Goal: Find specific page/section: Find specific page/section

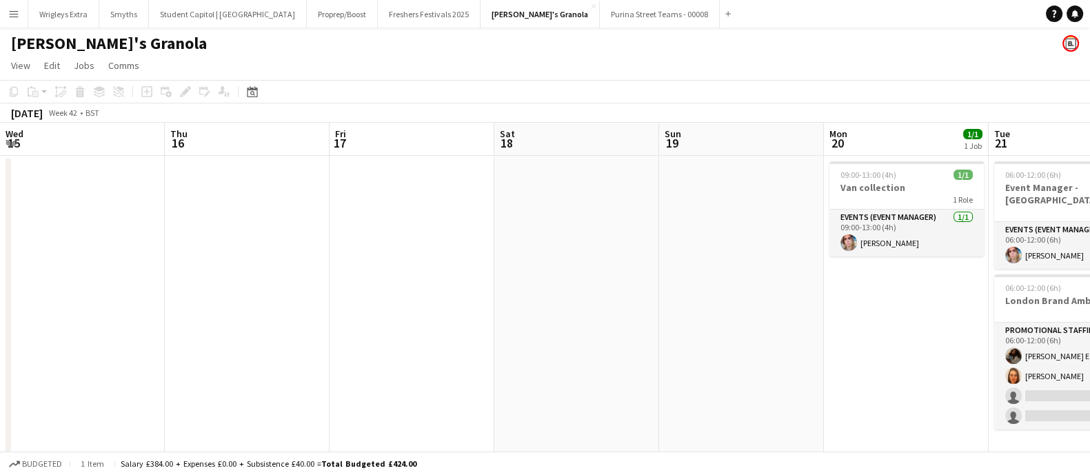
scroll to position [0, 578]
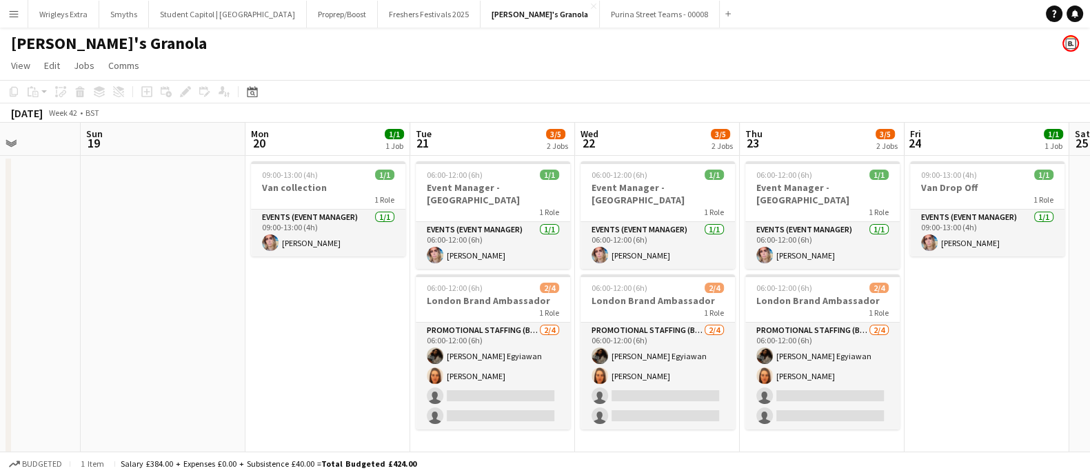
click at [18, 11] on app-icon "Menu" at bounding box center [13, 13] width 11 height 11
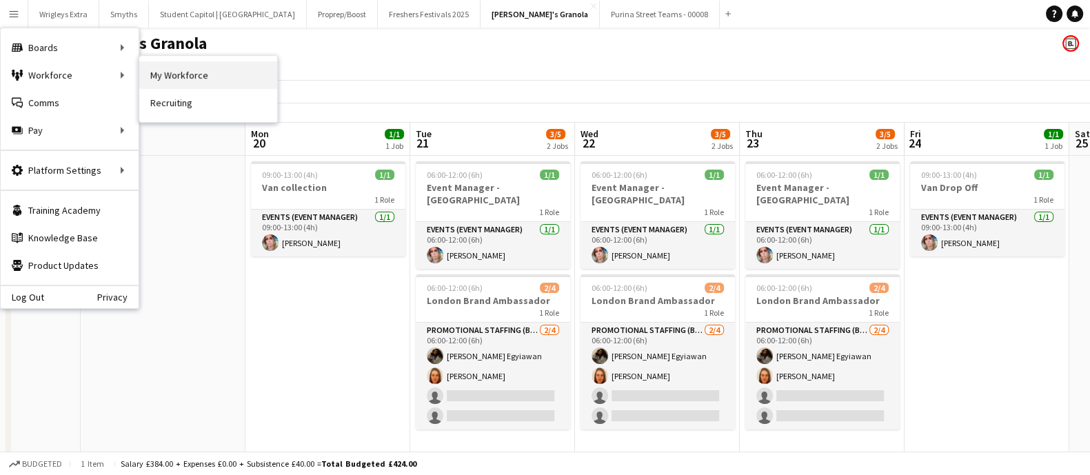
click at [214, 75] on link "My Workforce" at bounding box center [208, 75] width 138 height 28
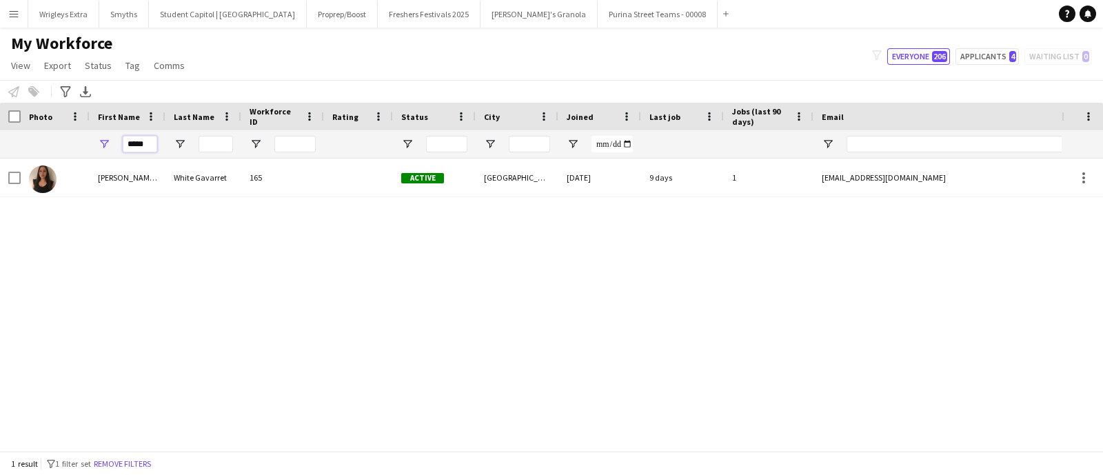
click at [143, 141] on input "*****" at bounding box center [140, 144] width 34 height 17
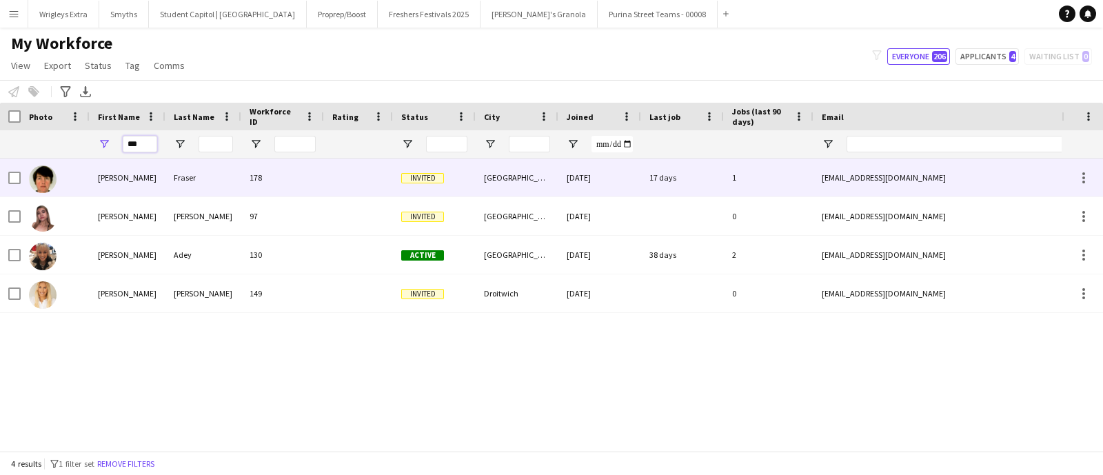
type input "***"
click at [112, 183] on div "[PERSON_NAME]" at bounding box center [128, 178] width 76 height 38
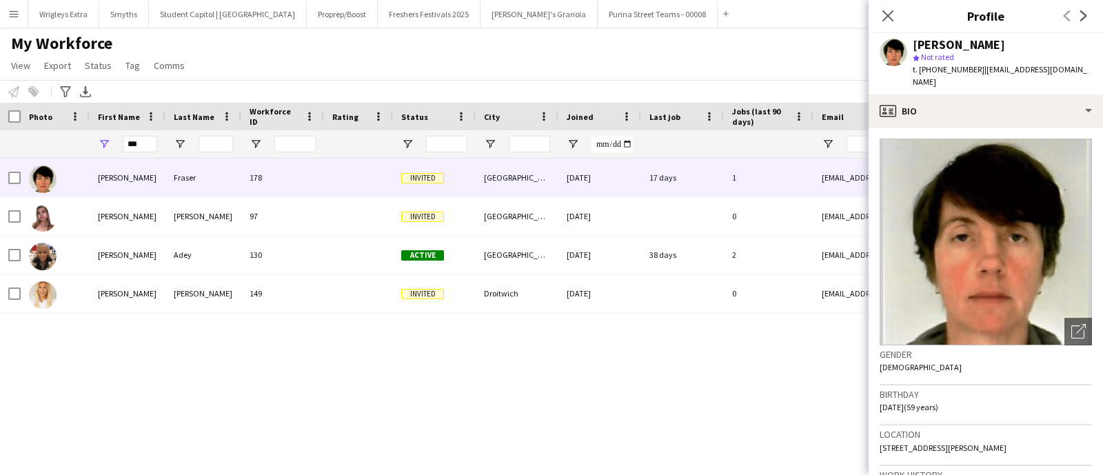
scroll to position [85, 0]
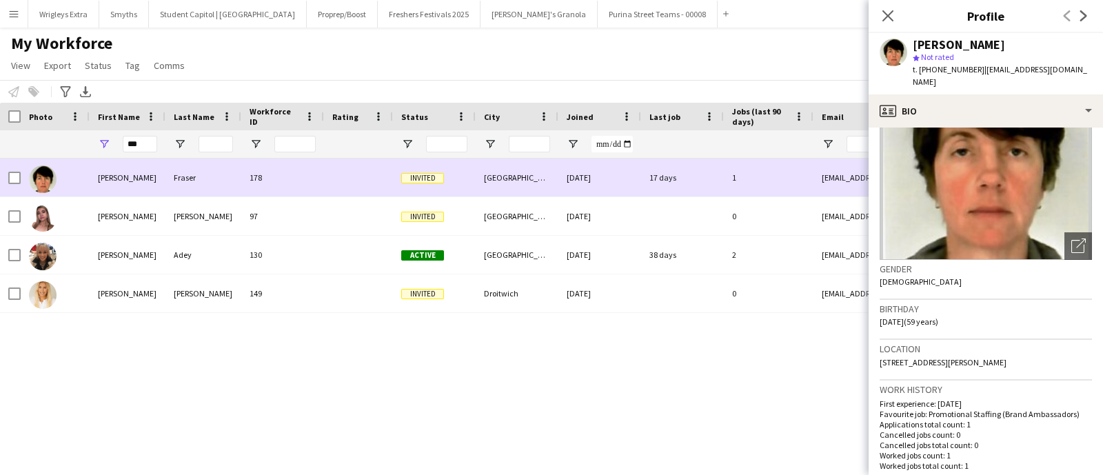
click at [112, 170] on div "[PERSON_NAME]" at bounding box center [128, 178] width 76 height 38
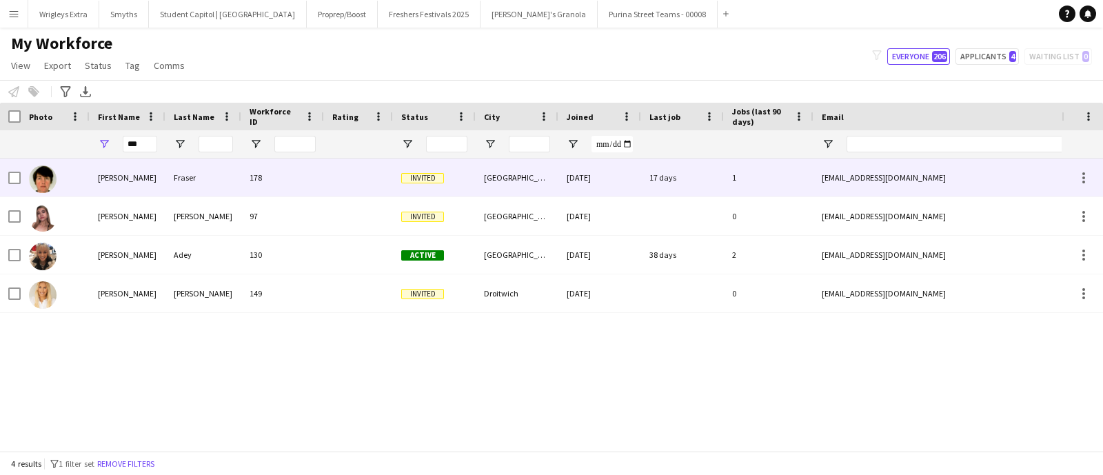
click at [114, 171] on div "[PERSON_NAME]" at bounding box center [128, 178] width 76 height 38
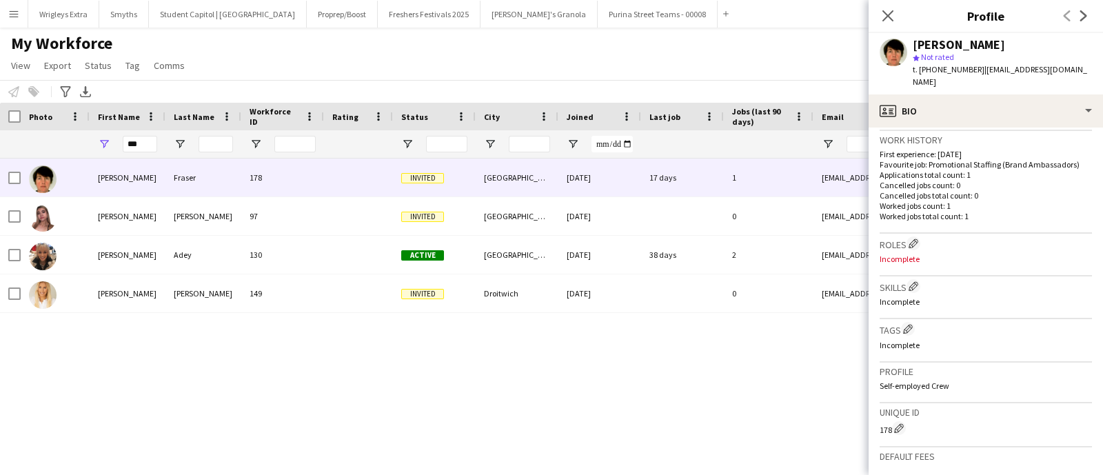
scroll to position [118, 0]
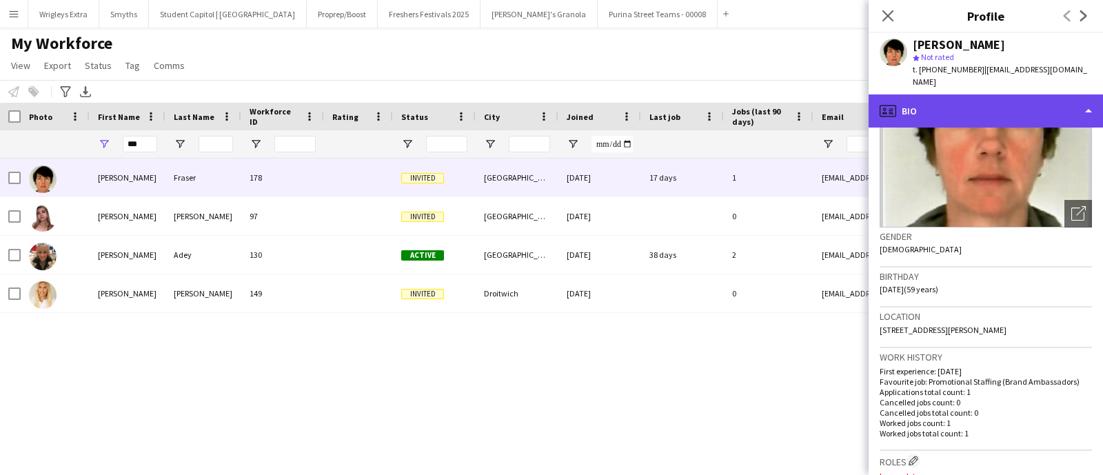
click at [1082, 94] on div "profile Bio" at bounding box center [986, 110] width 234 height 33
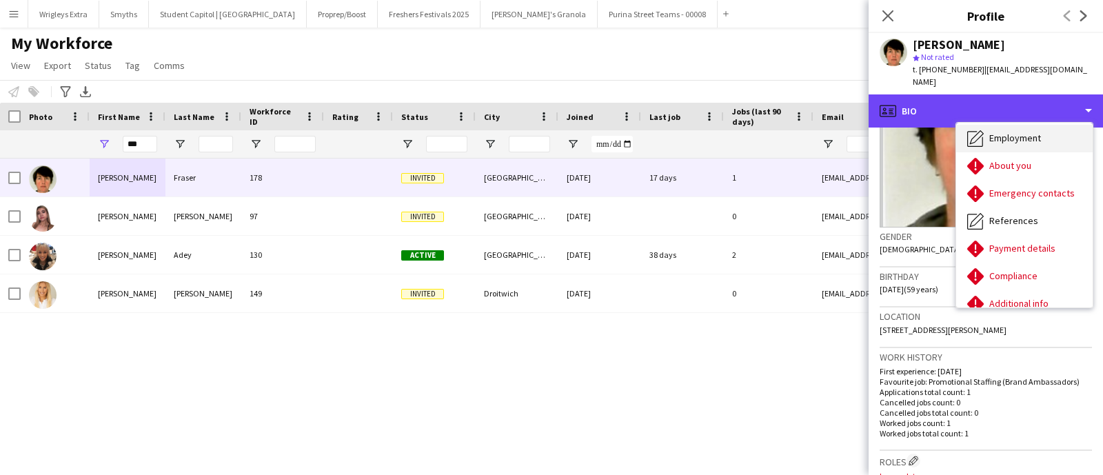
scroll to position [85, 0]
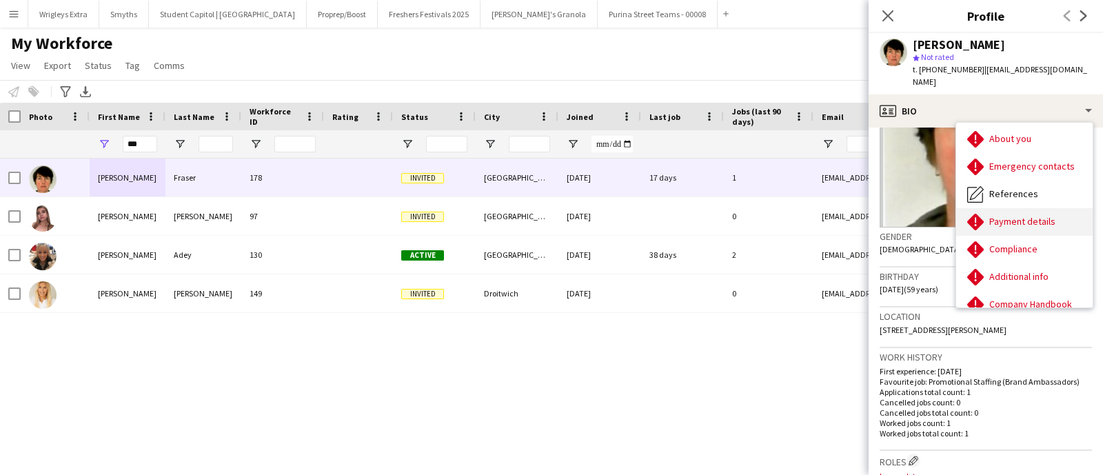
click at [1043, 215] on span "Payment details" at bounding box center [1022, 221] width 66 height 12
